Goal: Information Seeking & Learning: Learn about a topic

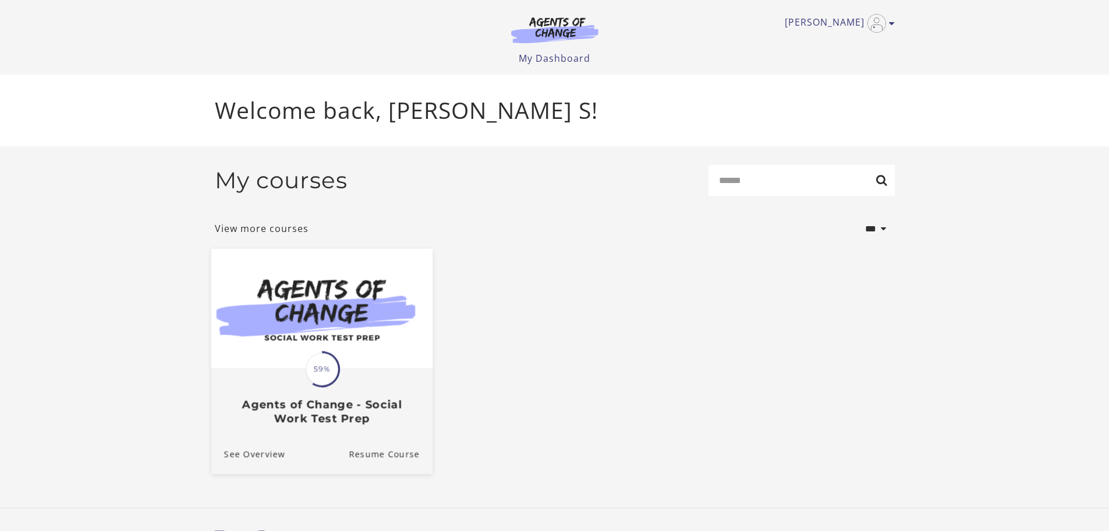
click at [307, 387] on div "Translation missing: en.liquid.partials.dashboard_course_card.progress_descript…" at bounding box center [322, 369] width 36 height 36
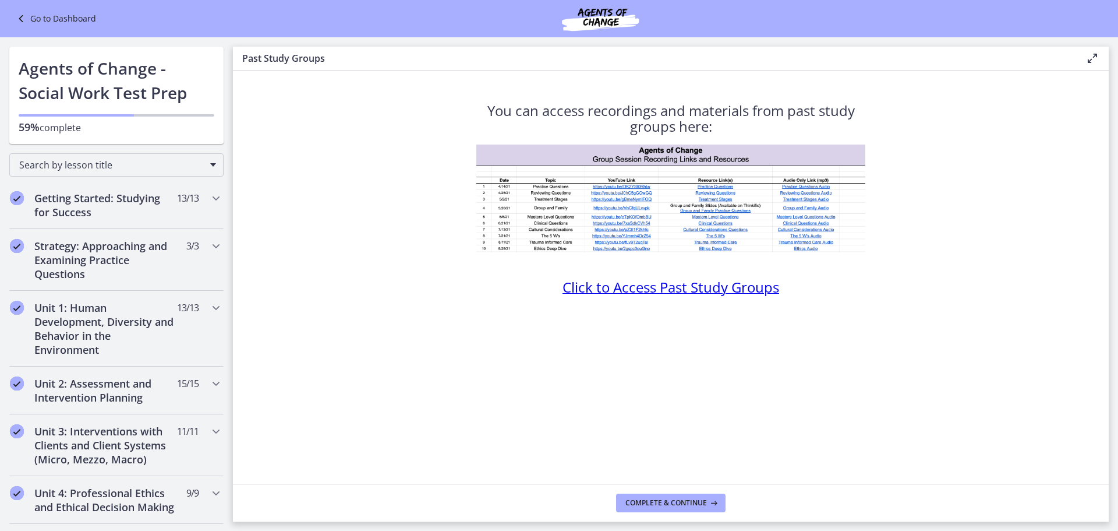
click at [711, 286] on span "Click to Access Past Study Groups" at bounding box center [671, 286] width 217 height 19
